Goal: Transaction & Acquisition: Purchase product/service

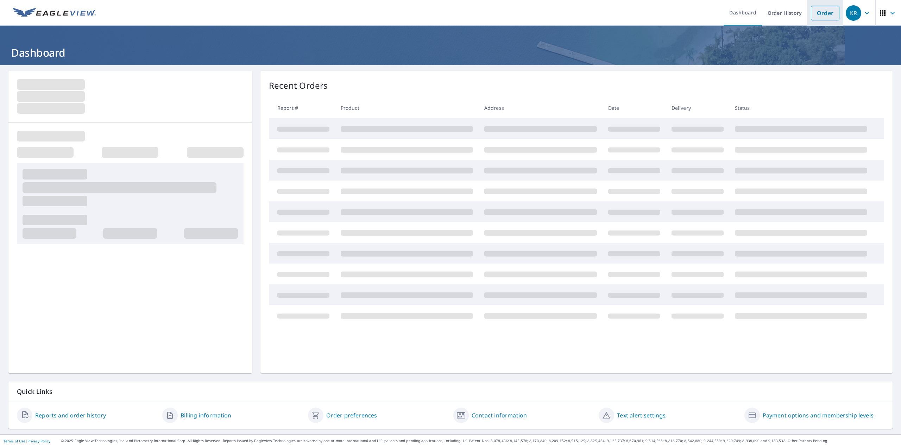
click at [812, 12] on link "Order" at bounding box center [825, 13] width 28 height 15
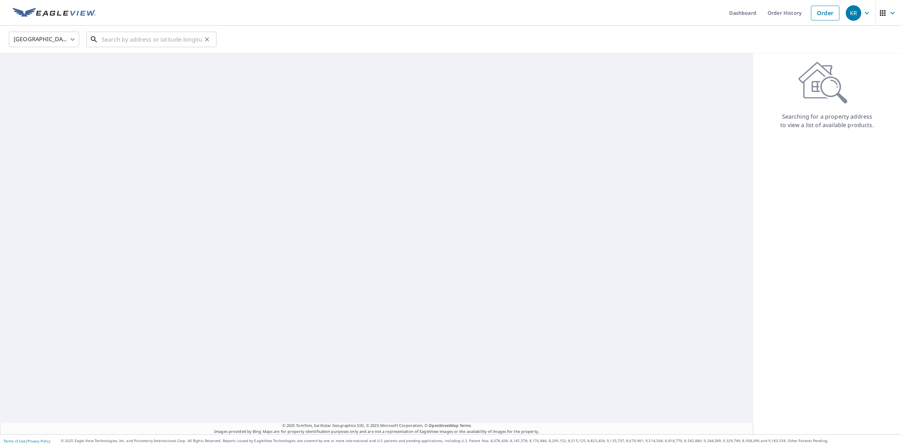
click at [145, 39] on input "text" at bounding box center [152, 40] width 100 height 20
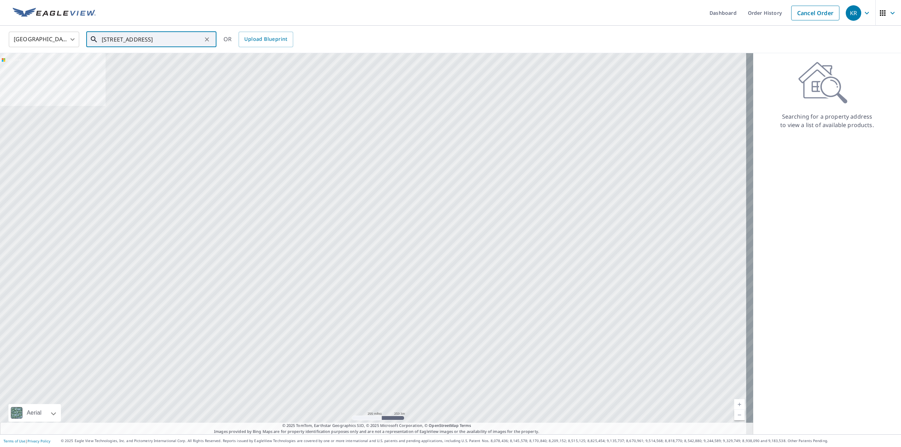
click at [133, 38] on input "[STREET_ADDRESS]" at bounding box center [152, 40] width 100 height 20
click at [150, 61] on span "[STREET_ADDRESS]" at bounding box center [155, 60] width 110 height 8
type input "[STREET_ADDRESS]"
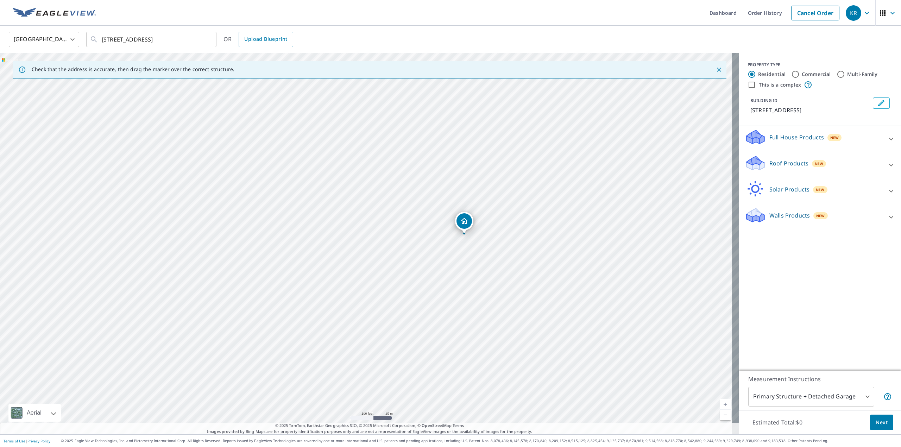
click at [860, 165] on div "Roof Products New" at bounding box center [813, 165] width 138 height 20
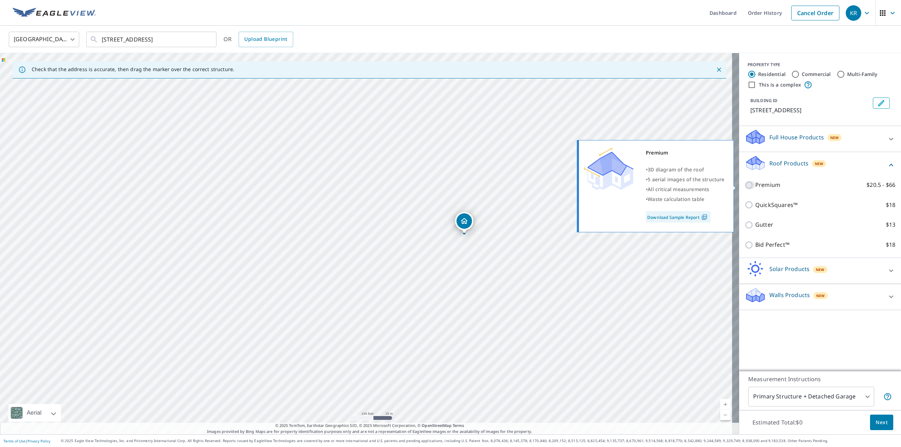
click at [744, 186] on input "Premium $20.5 - $66" at bounding box center [749, 185] width 11 height 8
checkbox input "true"
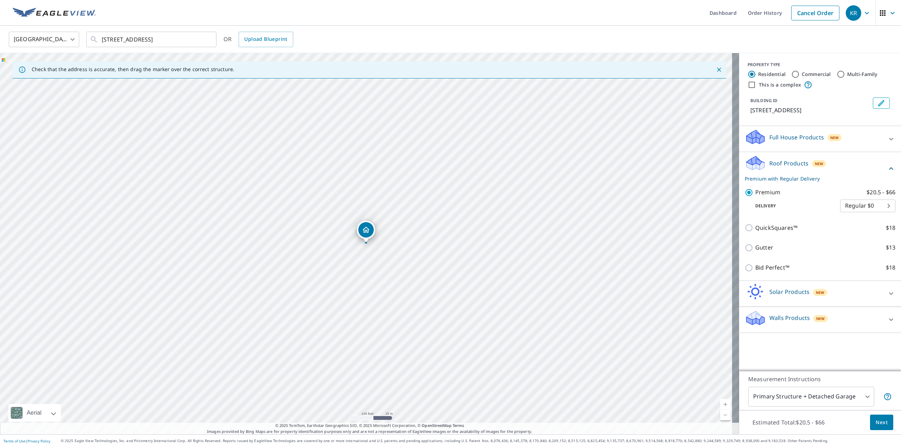
click at [875, 419] on span "Next" at bounding box center [881, 422] width 12 height 9
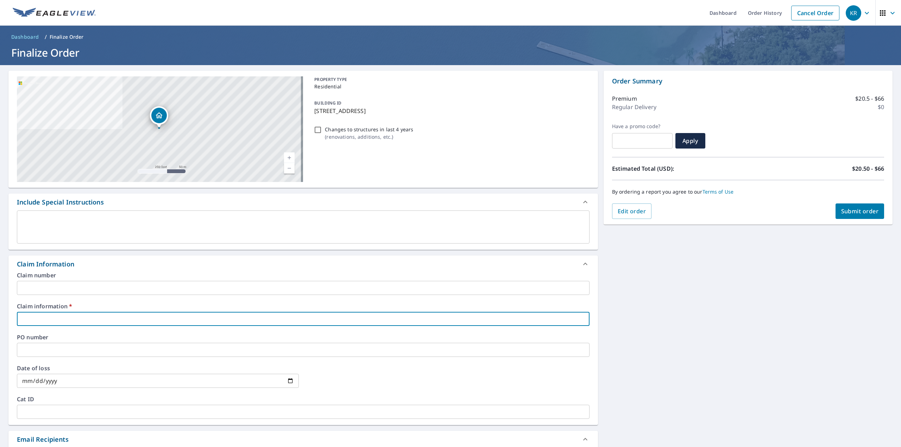
click at [81, 318] on input "text" at bounding box center [303, 319] width 572 height 14
type input "Highland"
checkbox input "true"
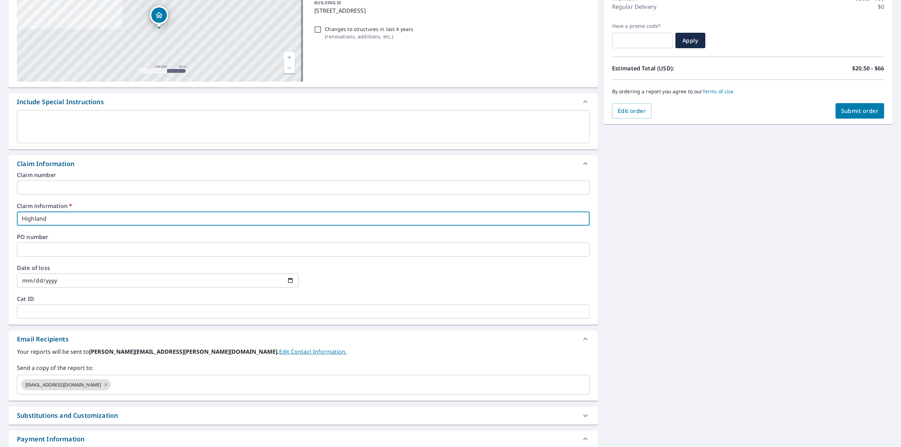
scroll to position [167, 0]
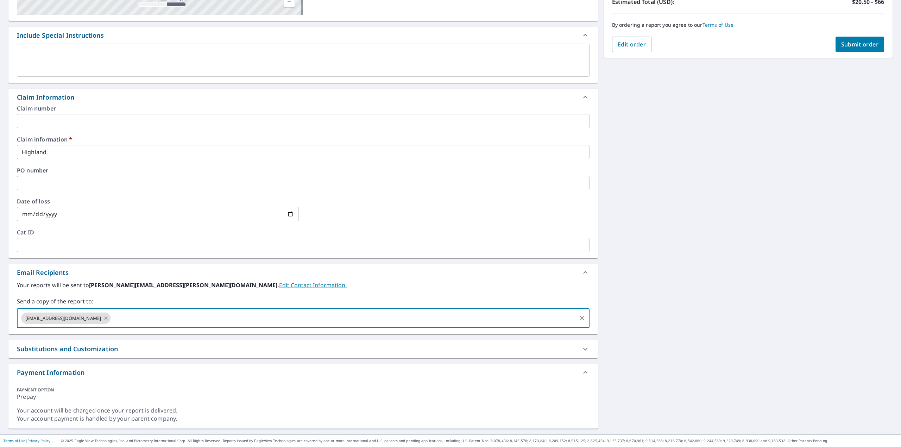
click at [112, 321] on input "text" at bounding box center [344, 317] width 464 height 13
type input "[EMAIL_ADDRESS][PERSON_NAME][DOMAIN_NAME]"
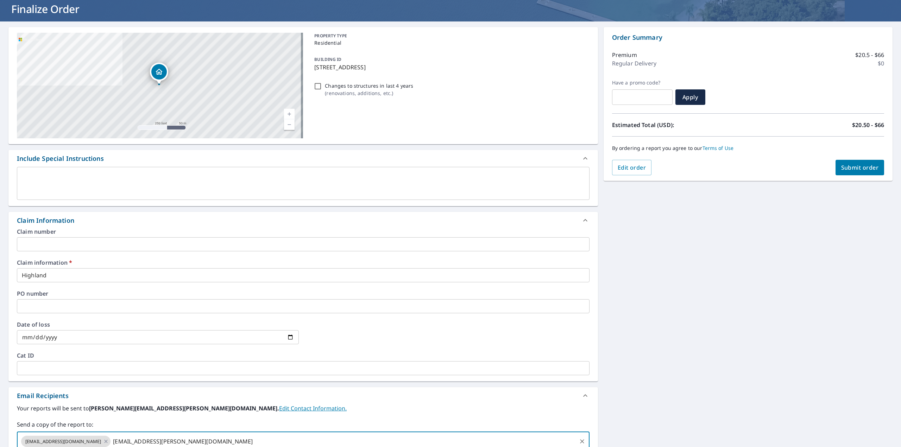
scroll to position [0, 0]
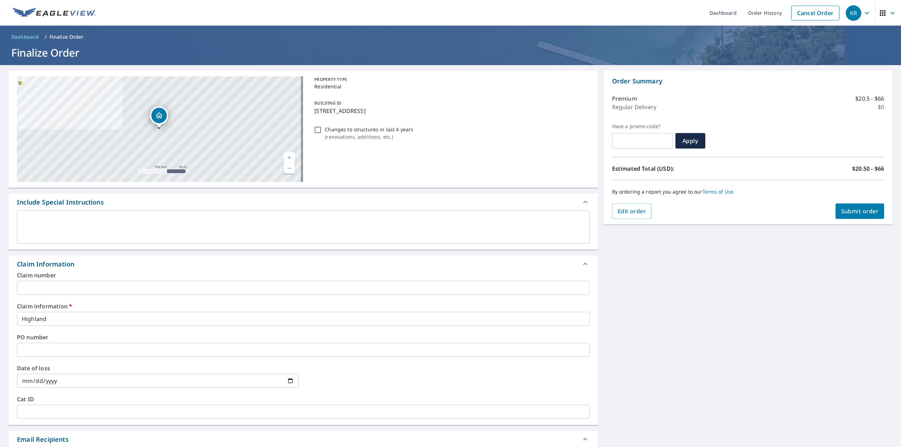
click at [846, 210] on span "Submit order" at bounding box center [860, 211] width 38 height 8
checkbox input "true"
